Goal: Task Accomplishment & Management: Use online tool/utility

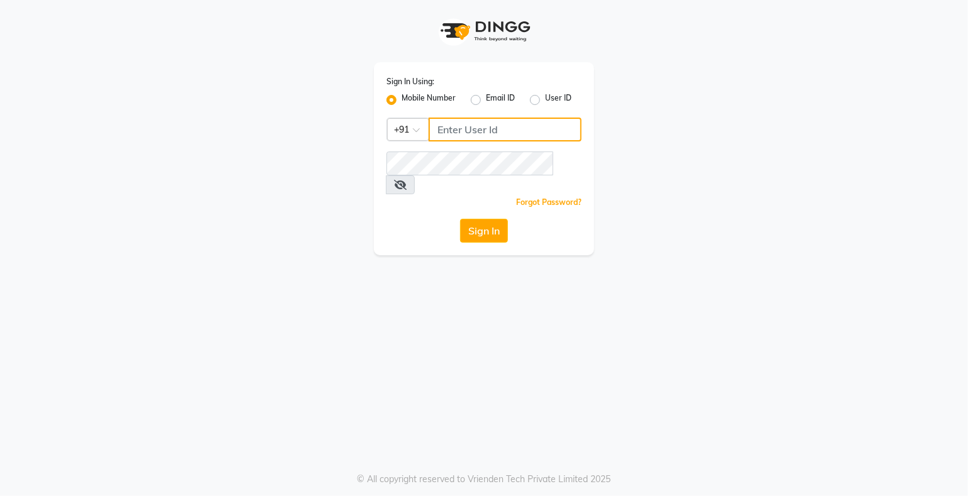
type input "9359594581"
click at [182, 467] on div "Sign In Using: Mobile Number Email ID User ID Country Code × [PHONE_NUMBER] Rem…" at bounding box center [484, 248] width 968 height 496
click at [478, 219] on button "Sign In" at bounding box center [484, 231] width 48 height 24
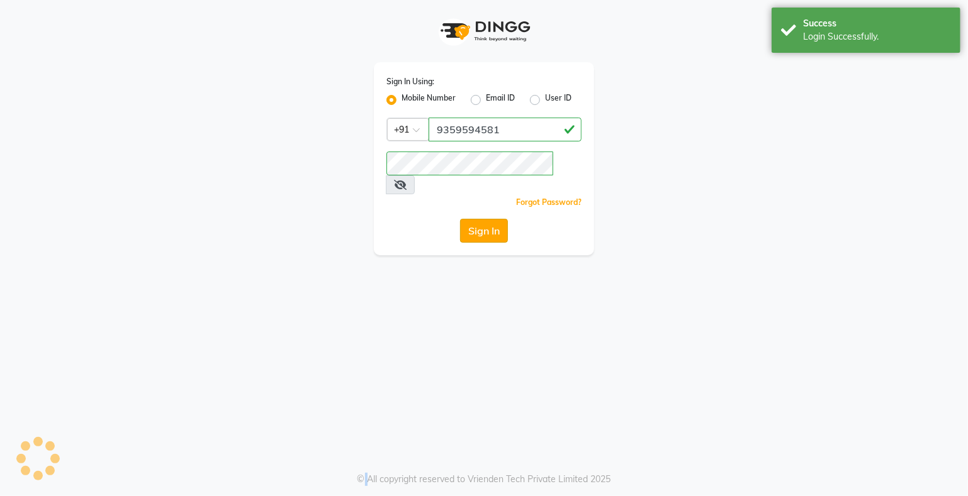
select select "service"
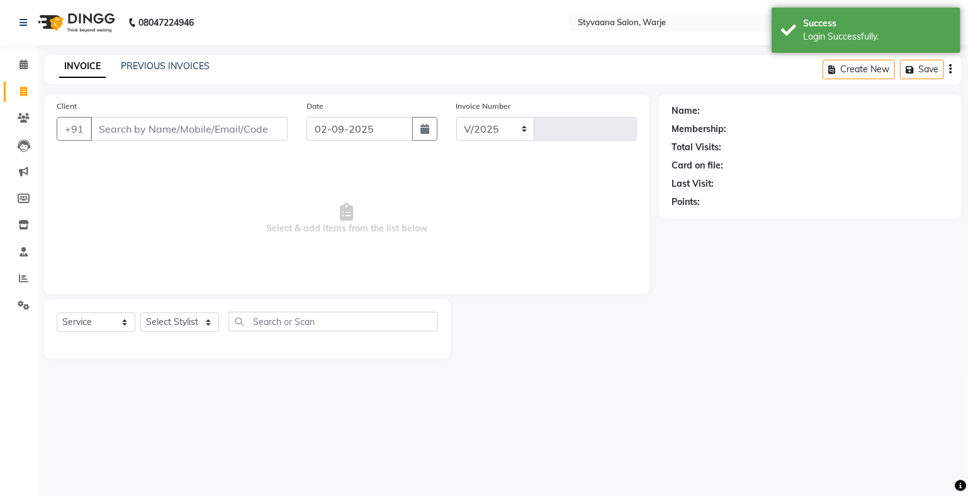
select select "280"
type input "0983"
click at [23, 116] on icon at bounding box center [24, 117] width 12 height 9
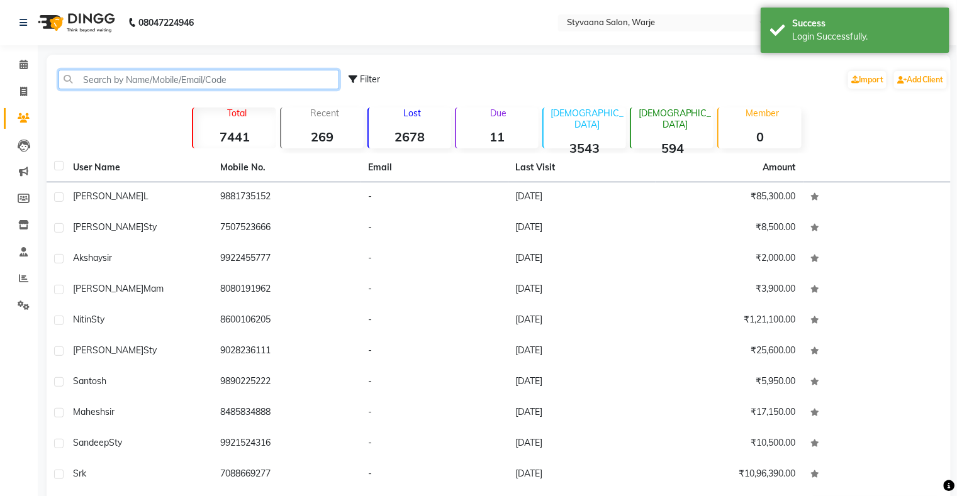
click at [104, 78] on input "text" at bounding box center [199, 80] width 281 height 20
